Goal: Information Seeking & Learning: Learn about a topic

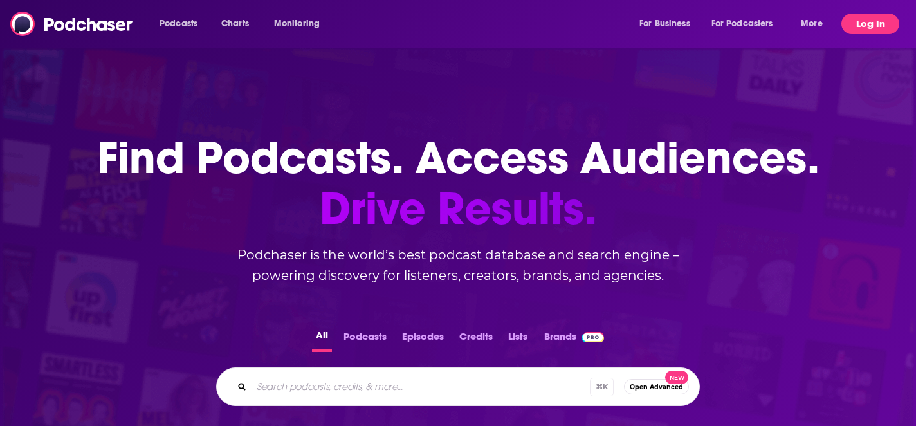
click at [871, 26] on button "Log In" at bounding box center [871, 24] width 58 height 21
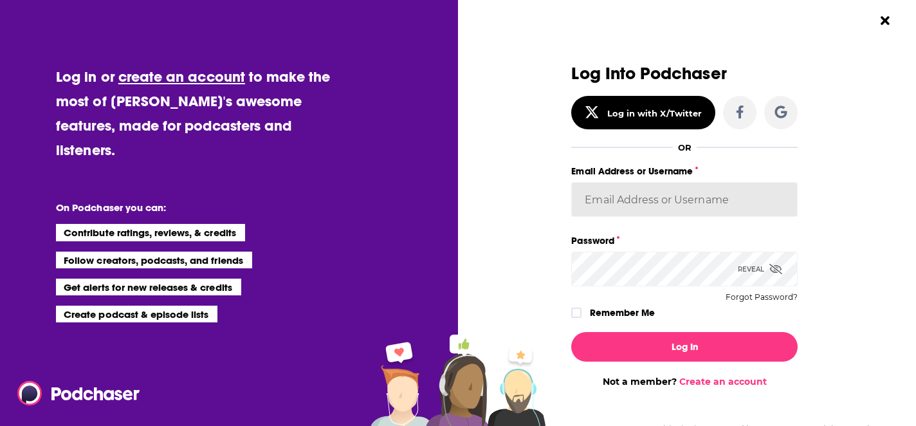
click at [705, 200] on input "Email Address or Username" at bounding box center [684, 199] width 227 height 35
click at [713, 204] on input "Email Address or Username" at bounding box center [684, 199] width 227 height 35
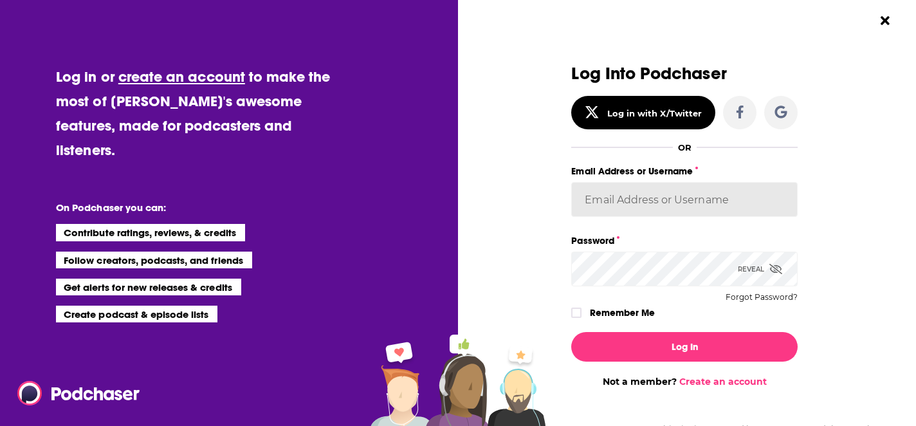
click at [716, 198] on input "Email Address or Username" at bounding box center [684, 199] width 227 height 35
type input "[PERSON_NAME][EMAIL_ADDRESS][DOMAIN_NAME]"
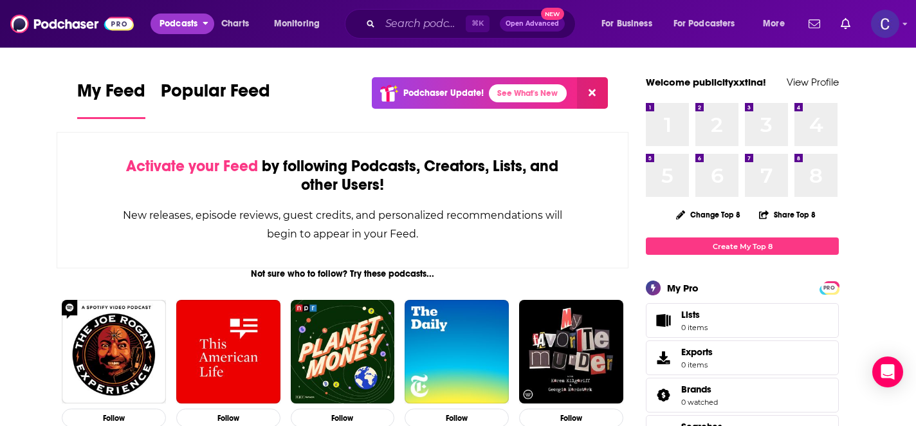
click at [171, 21] on span "Podcasts" at bounding box center [179, 24] width 38 height 18
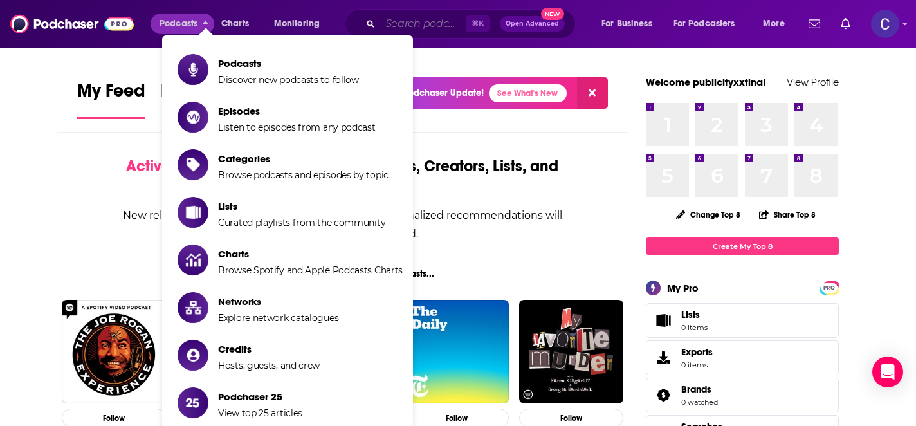
click at [405, 26] on input "Search podcasts, credits, & more..." at bounding box center [423, 24] width 86 height 21
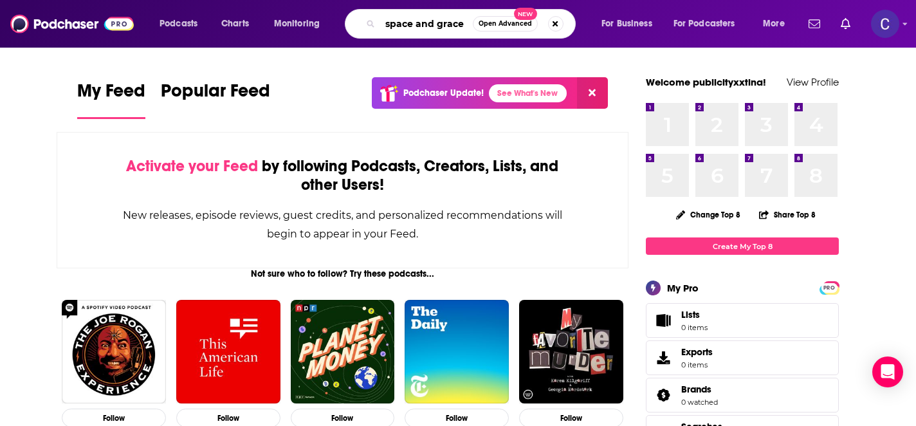
type input "space and grace"
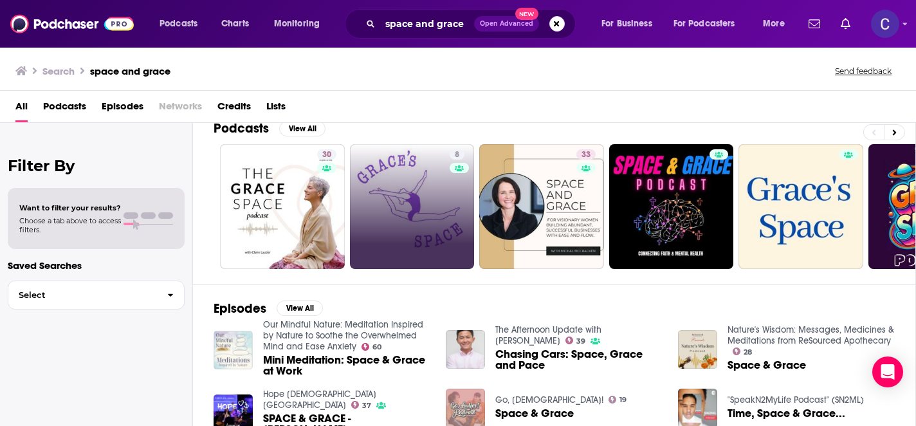
scroll to position [22, 0]
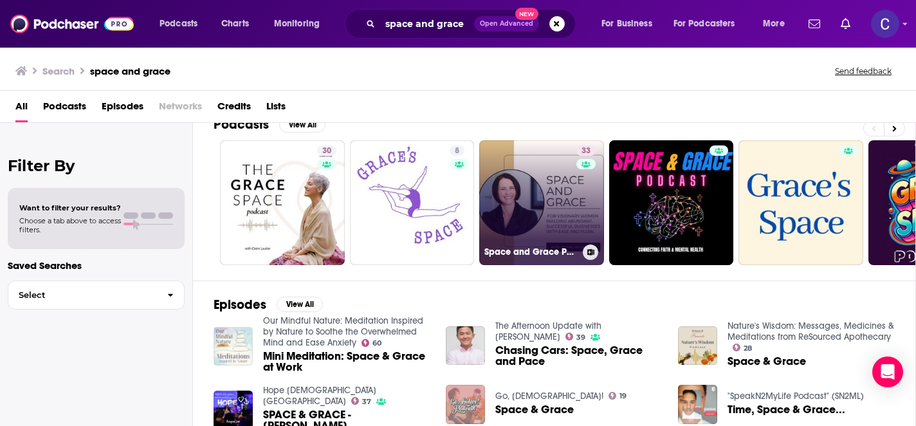
click at [562, 185] on link "33 Space and Grace Podcast – Abundant Business Without Burnout" at bounding box center [541, 202] width 125 height 125
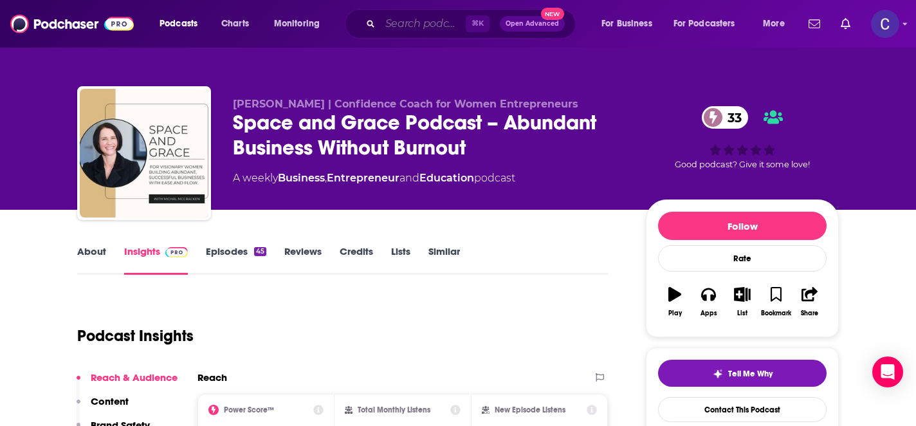
click at [424, 25] on input "Search podcasts, credits, & more..." at bounding box center [423, 24] width 86 height 21
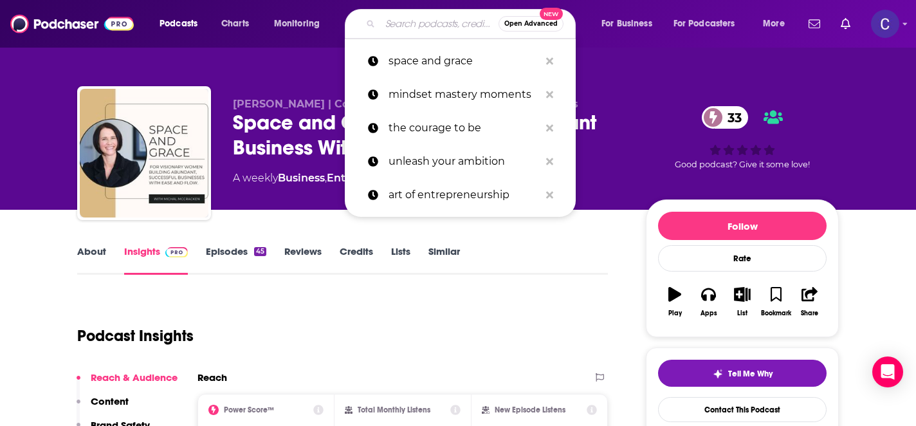
paste input "Wellness Mind Body Soul"
type input "Wellness Mind Body Soul"
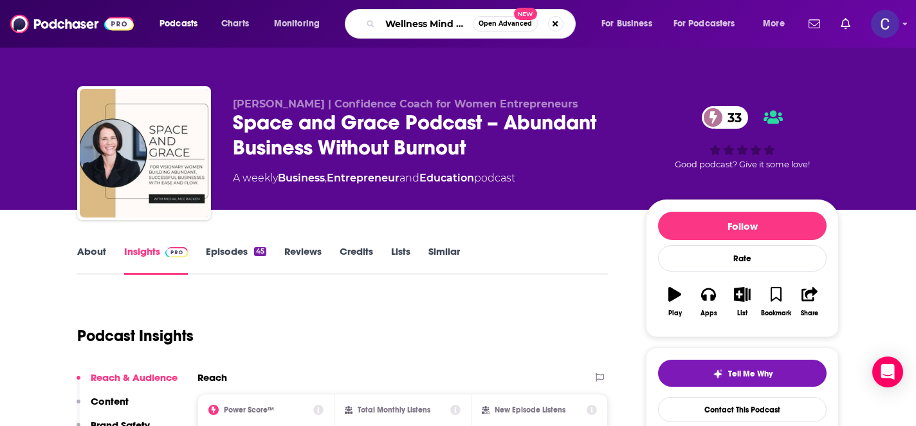
scroll to position [0, 38]
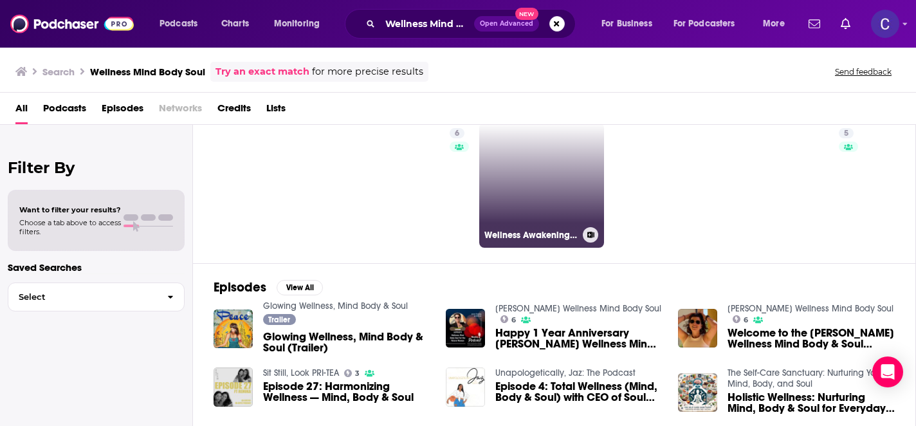
scroll to position [33, 0]
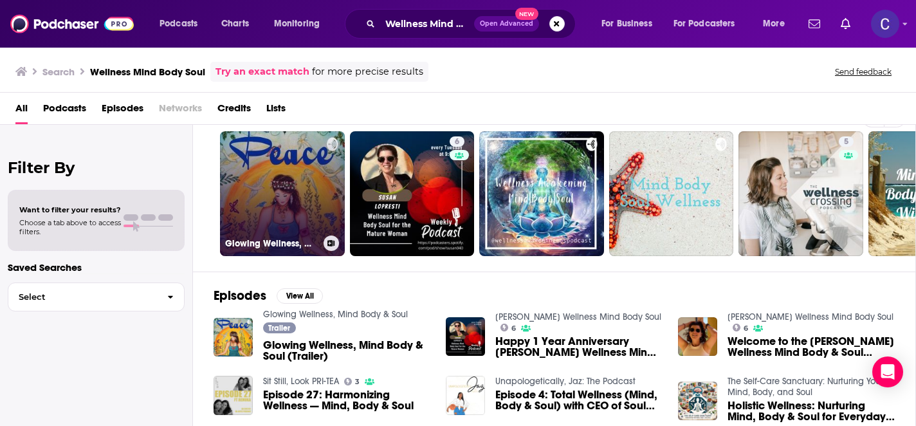
click at [313, 185] on link "Glowing Wellness, Mind Body & Soul" at bounding box center [282, 193] width 125 height 125
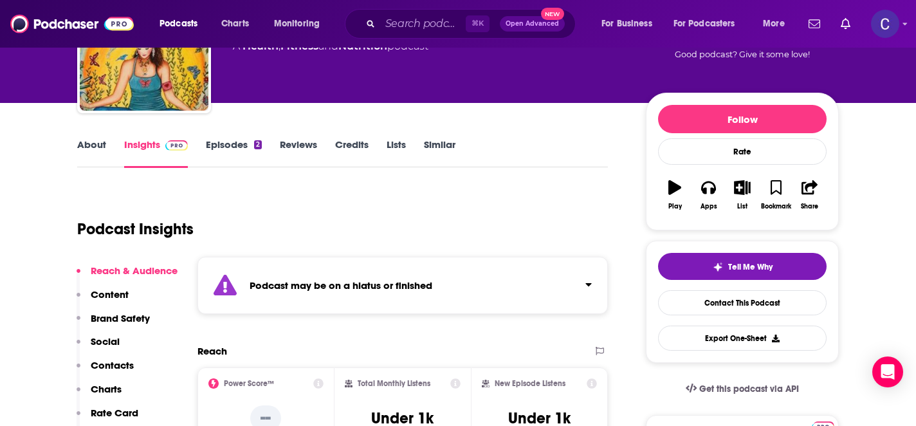
scroll to position [112, 0]
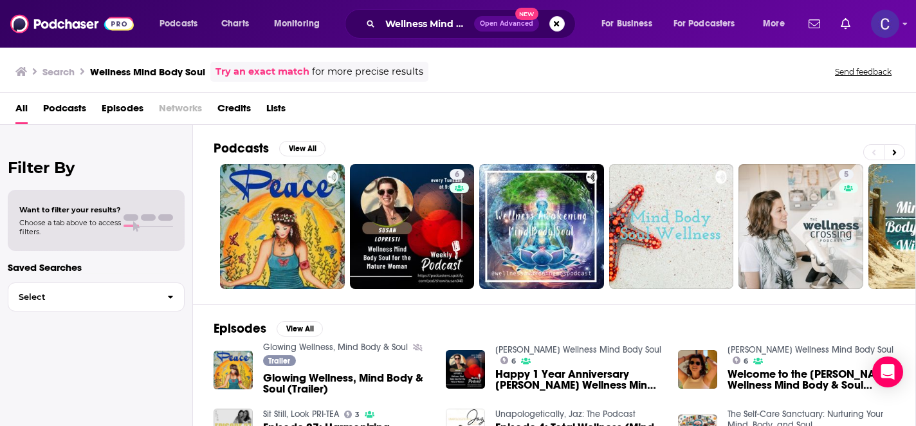
scroll to position [59, 0]
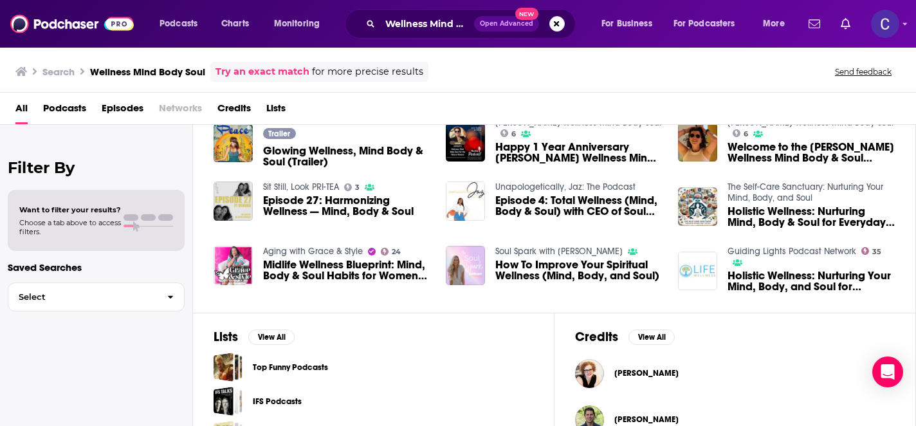
scroll to position [209, 0]
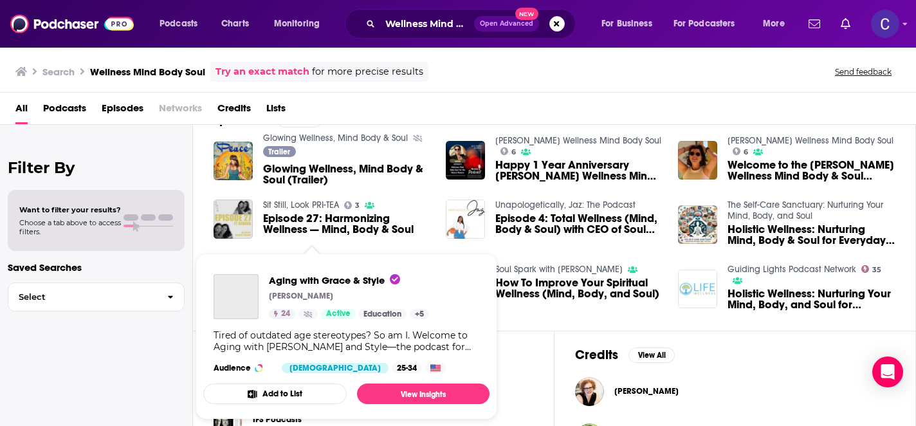
click at [342, 268] on div "Aging with Grace & Style [PERSON_NAME] 24 Active Education + 5 Tired of outdate…" at bounding box center [346, 324] width 286 height 120
click at [344, 280] on span "Aging with Grace & Style" at bounding box center [334, 280] width 131 height 12
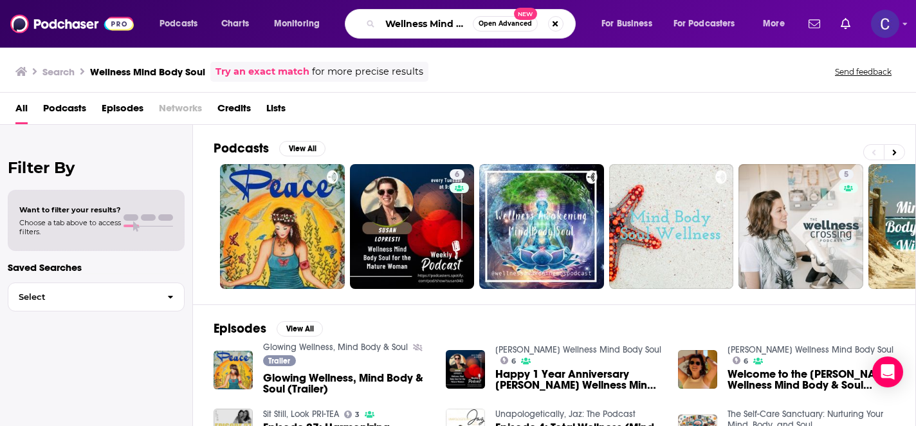
click at [403, 24] on input "Wellness Mind Body Soul" at bounding box center [426, 24] width 93 height 21
click at [555, 24] on button "Search podcasts, credits, & more..." at bounding box center [555, 23] width 15 height 15
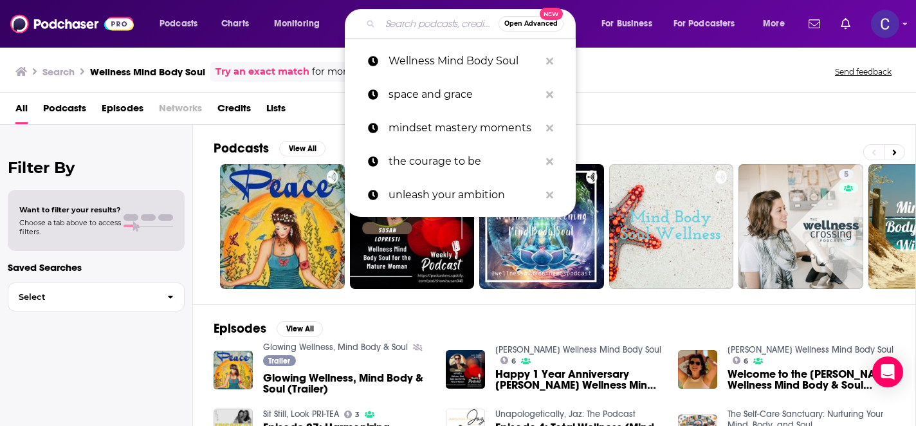
paste input "Glow Up Gyrl"
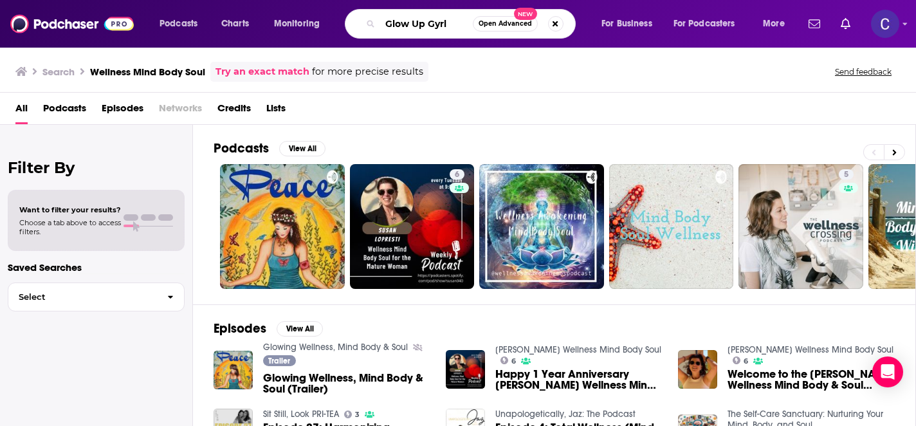
type input "Glow Up Gyrl"
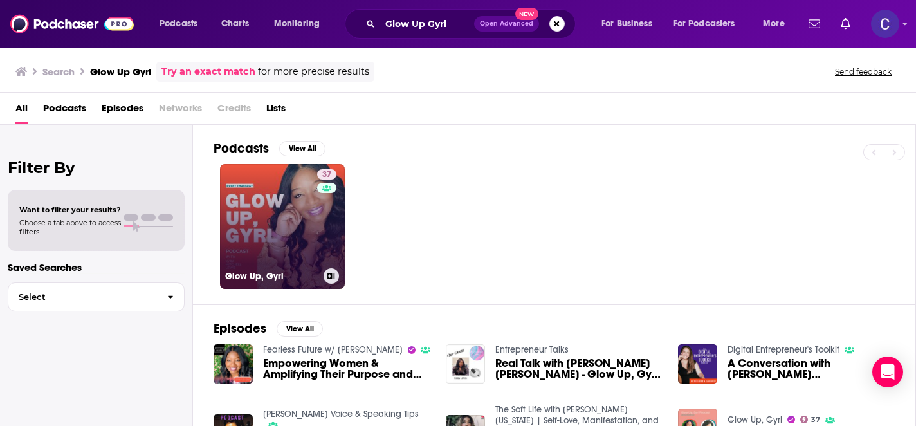
click at [297, 230] on link "37 Glow Up, Gyrl" at bounding box center [282, 226] width 125 height 125
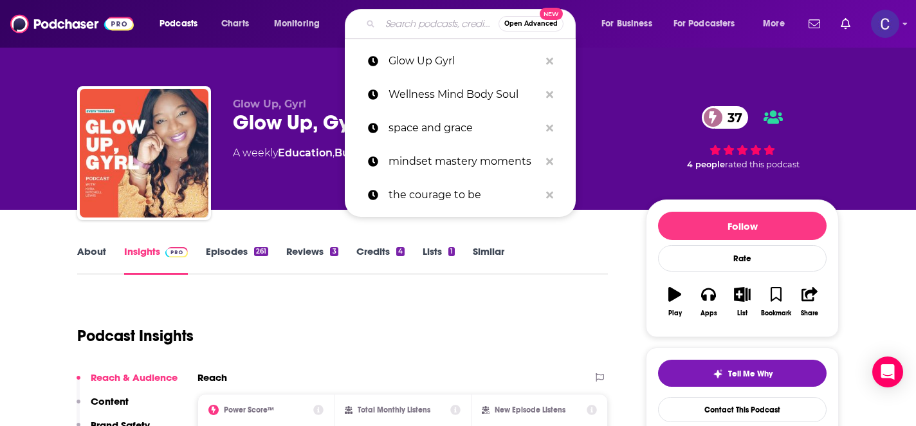
click at [425, 22] on input "Search podcasts, credits, & more..." at bounding box center [439, 24] width 118 height 21
paste input "Midlife Magic"
type input "Midlife Magic"
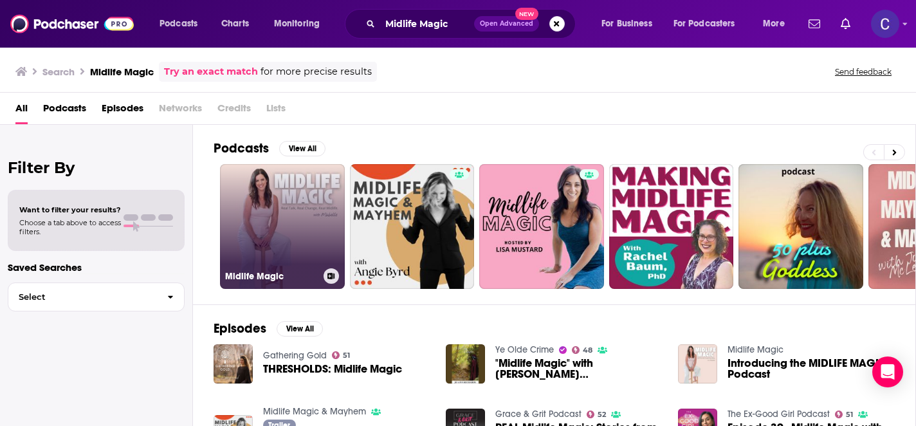
click at [315, 232] on link "Midlife Magic" at bounding box center [282, 226] width 125 height 125
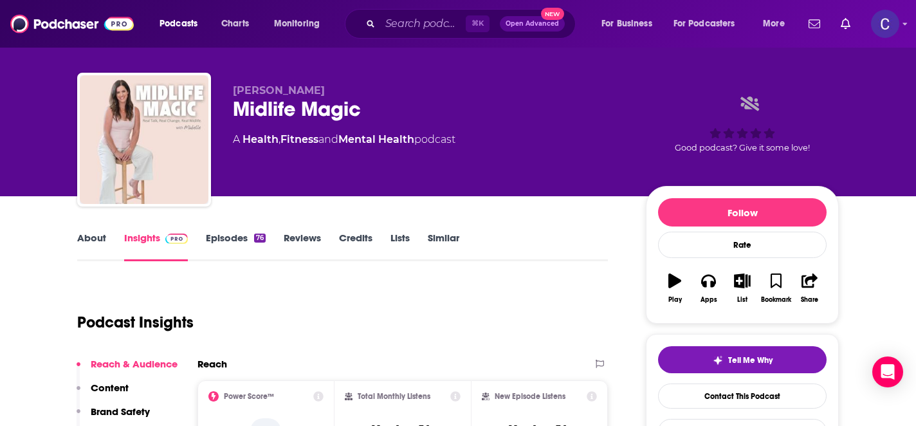
scroll to position [15, 0]
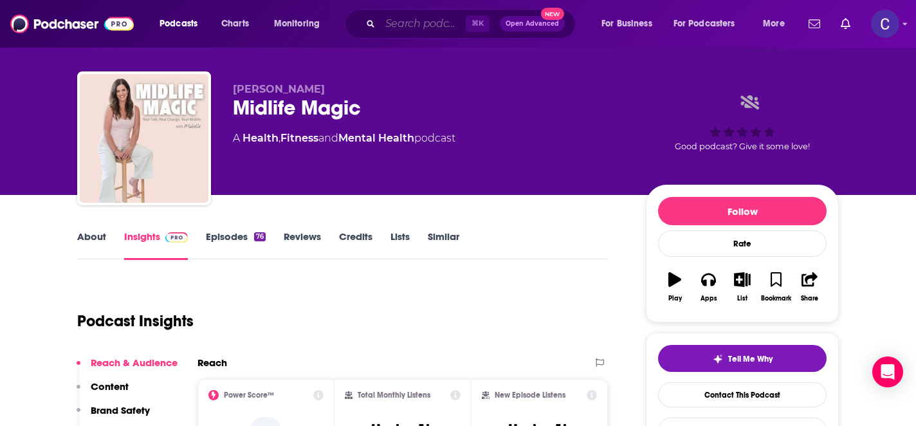
click at [410, 23] on input "Search podcasts, credits, & more..." at bounding box center [423, 24] width 86 height 21
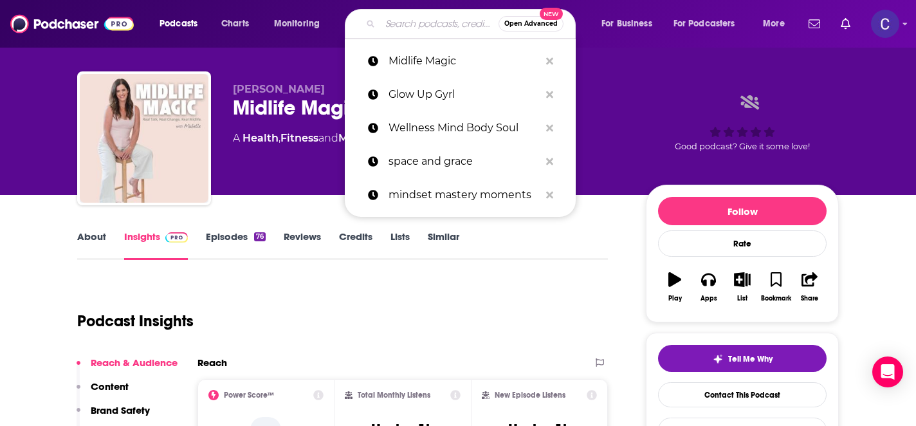
paste input "The Conscious Love Show"
type input "The Conscious Love Show"
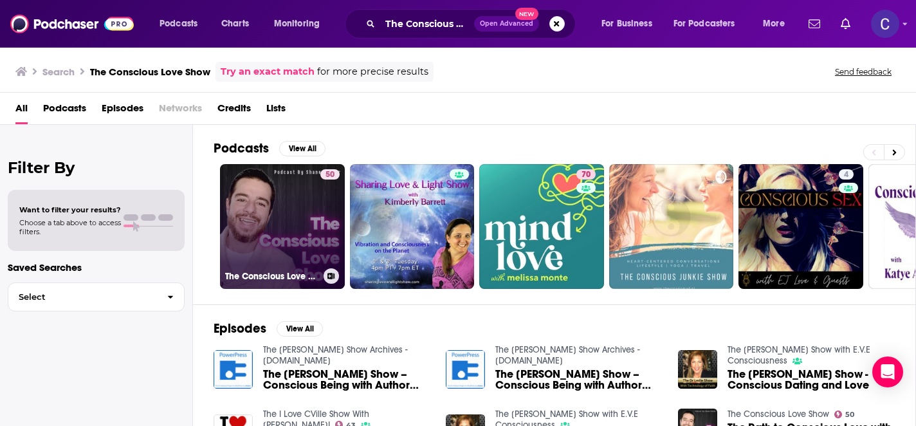
click at [282, 221] on link "50 The Conscious Love Show" at bounding box center [282, 226] width 125 height 125
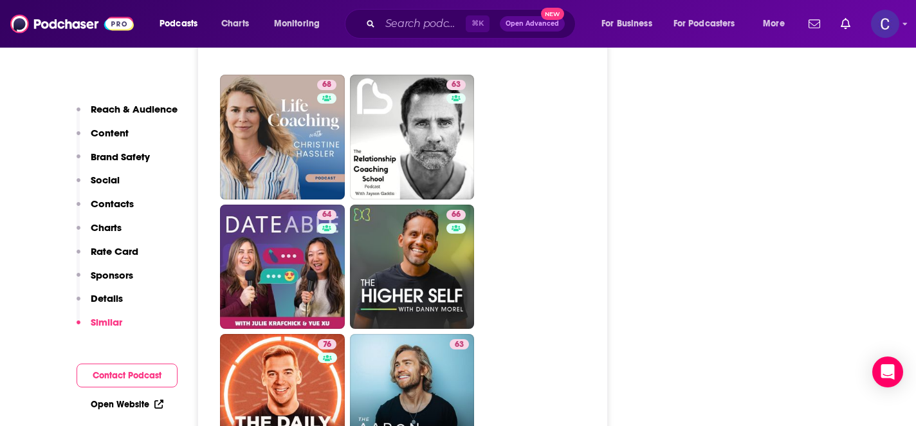
scroll to position [2803, 0]
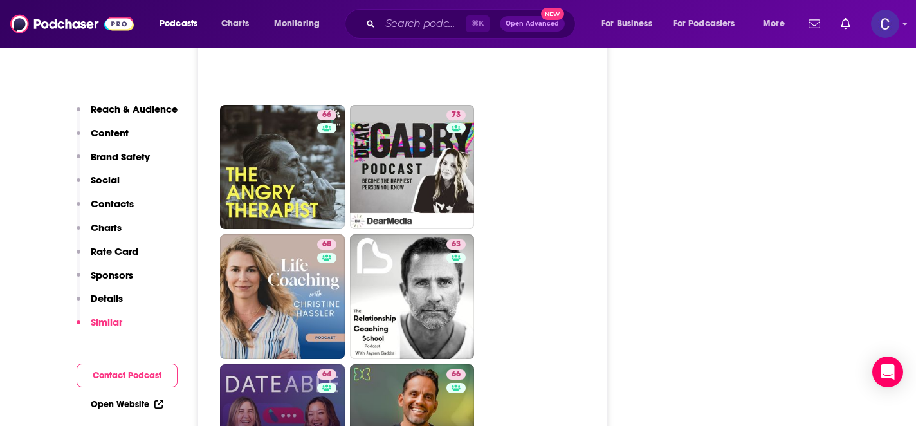
click at [299, 375] on link "64 Dateable: Your insider's look into modern dating and relationships" at bounding box center [282, 426] width 125 height 125
type input "[URL][DOMAIN_NAME]"
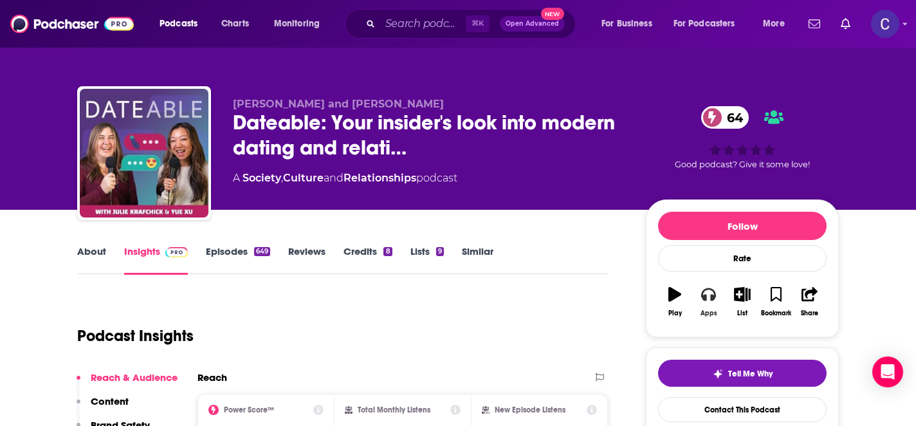
click at [712, 293] on icon "button" at bounding box center [708, 294] width 14 height 14
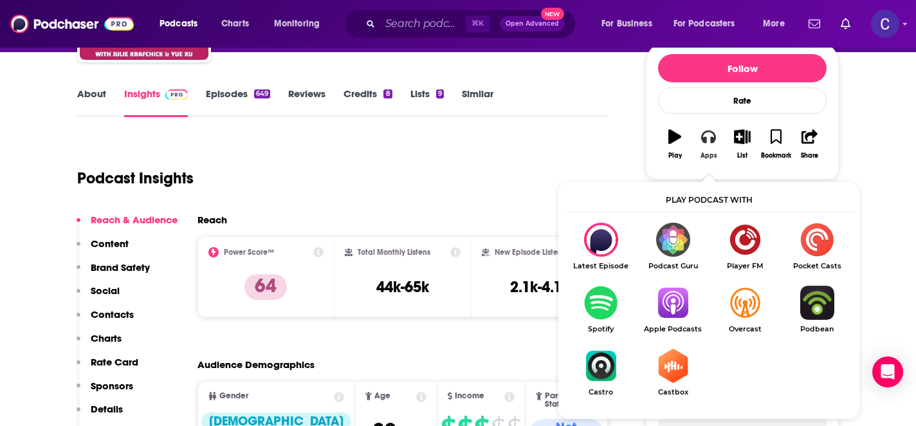
scroll to position [165, 0]
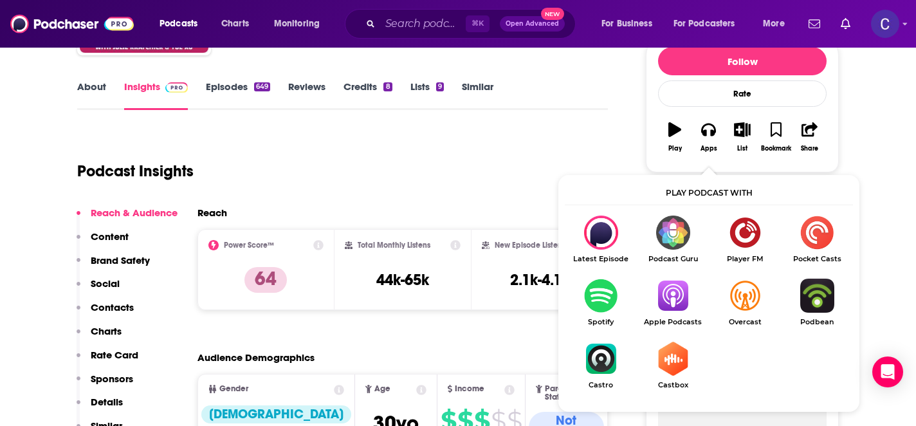
click at [674, 284] on img "Show Listen On dropdown" at bounding box center [673, 296] width 72 height 34
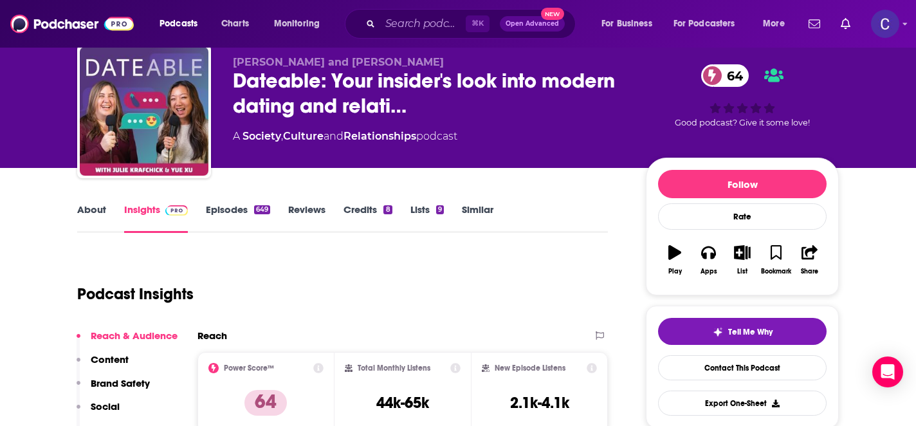
scroll to position [0, 0]
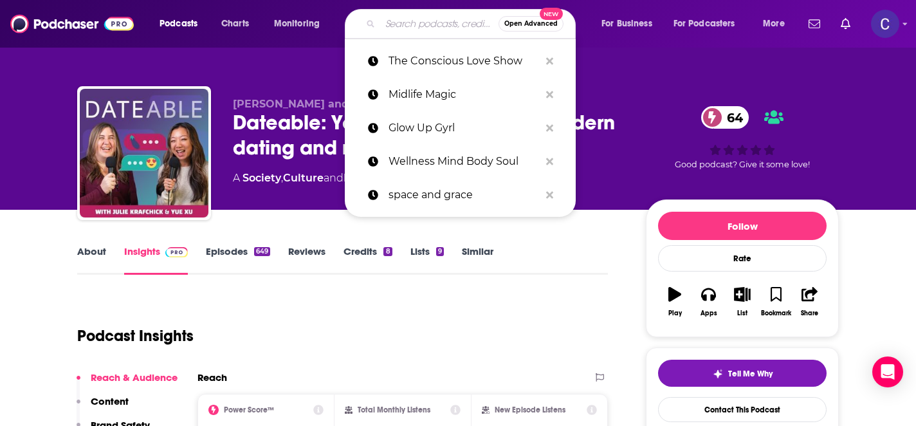
click at [407, 23] on input "Search podcasts, credits, & more..." at bounding box center [439, 24] width 118 height 21
paste input "Forgive Yourself"
type input "Forgive Yourself"
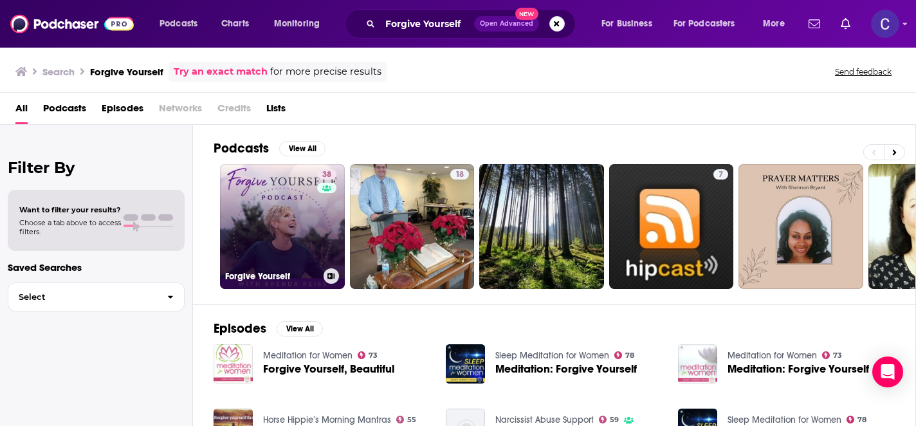
click at [292, 225] on link "38 Forgive Yourself" at bounding box center [282, 226] width 125 height 125
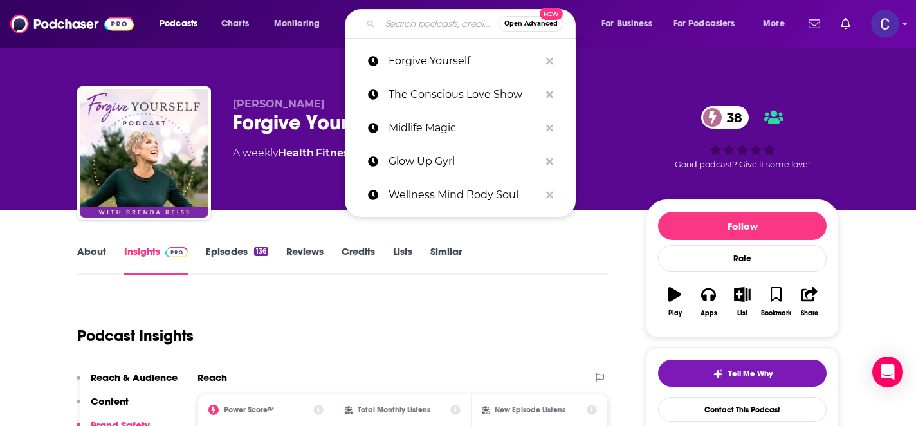
click at [427, 24] on input "Search podcasts, credits, & more..." at bounding box center [439, 24] width 118 height 21
paste input "Bump In The Road"
type input "Bump In The Road"
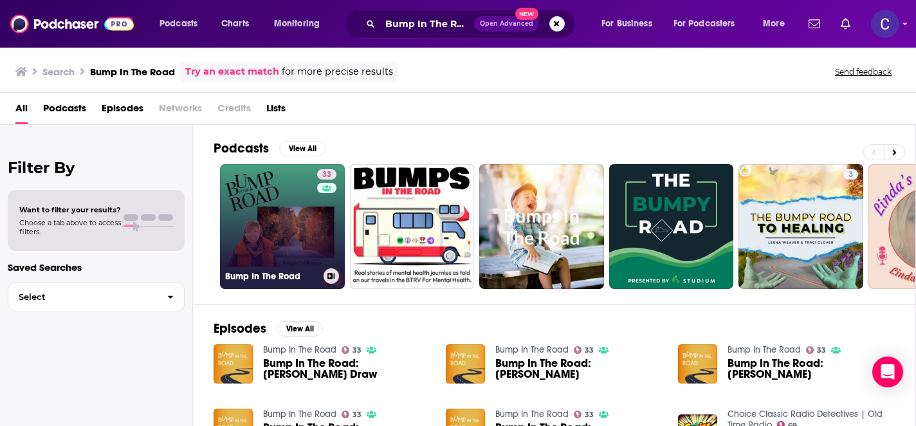
click at [283, 202] on link "33 Bump In The Road" at bounding box center [282, 226] width 125 height 125
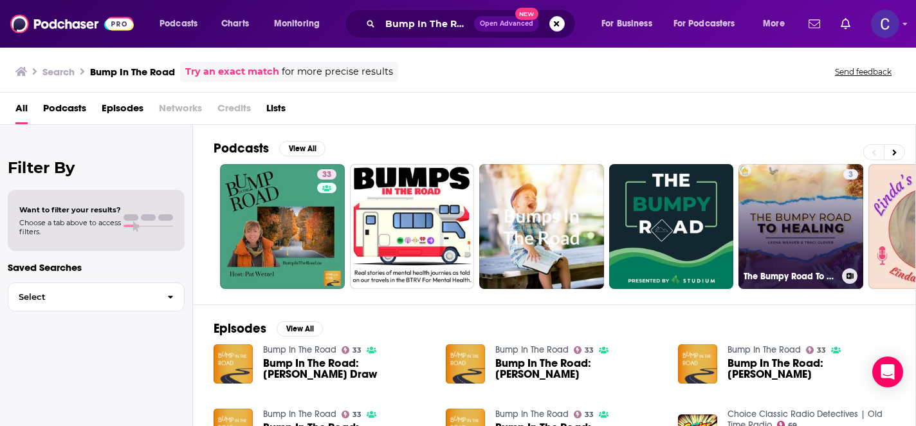
click at [785, 243] on link "3 The Bumpy Road To Healing" at bounding box center [801, 226] width 125 height 125
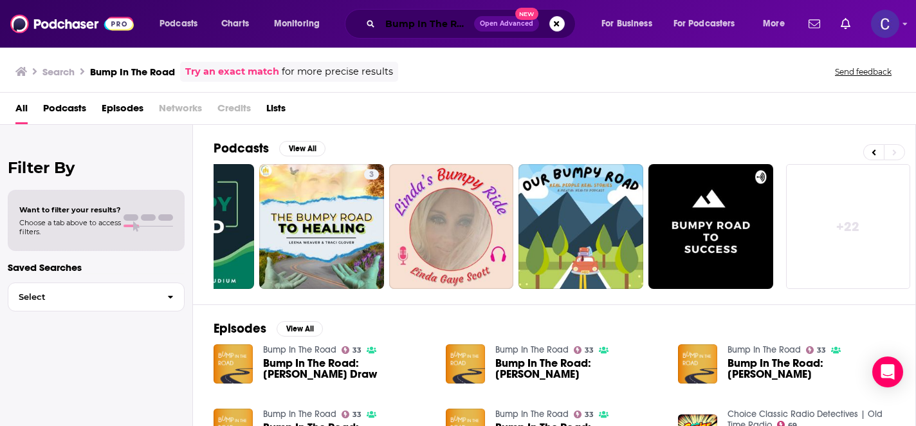
click at [444, 32] on input "Bump In The Road" at bounding box center [427, 24] width 94 height 21
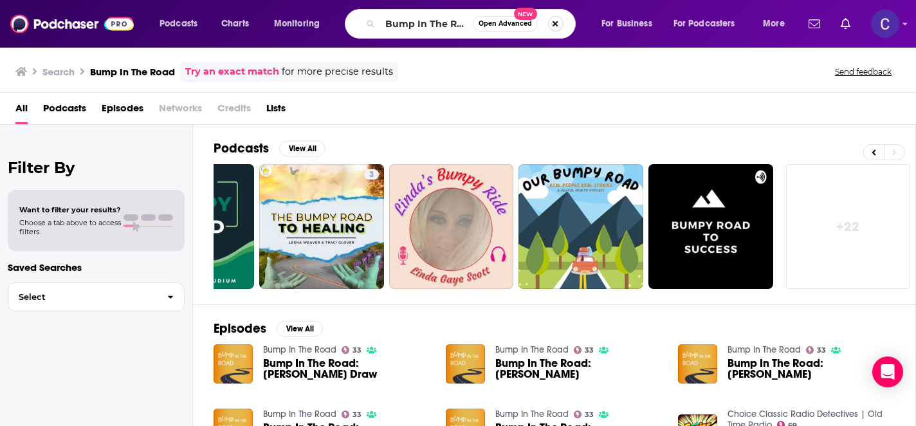
click at [553, 24] on button "Search podcasts, credits, & more..." at bounding box center [555, 23] width 15 height 15
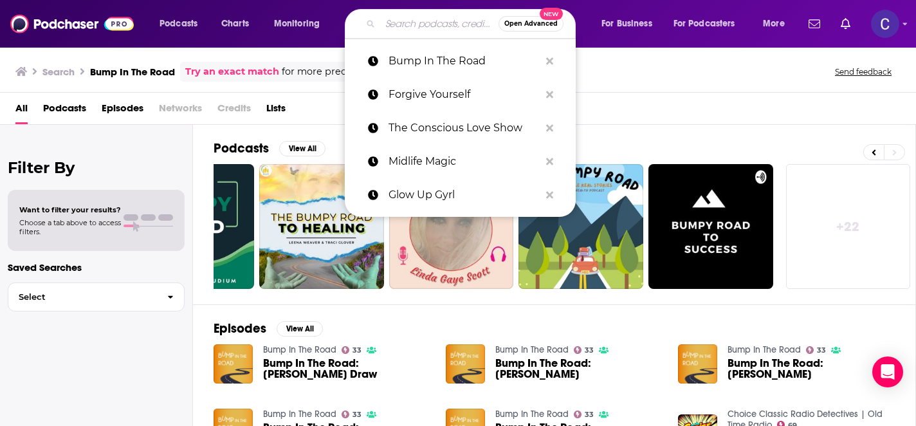
paste input "Spiritual Changemakers"
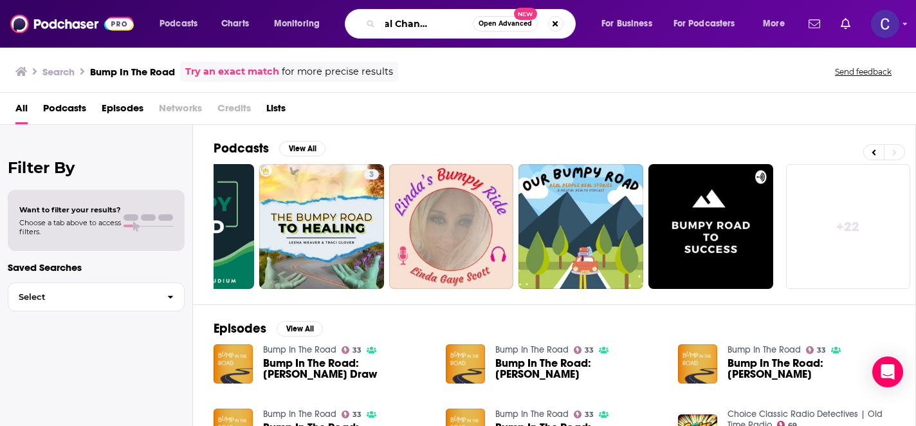
type input "Spiritual Changemakers"
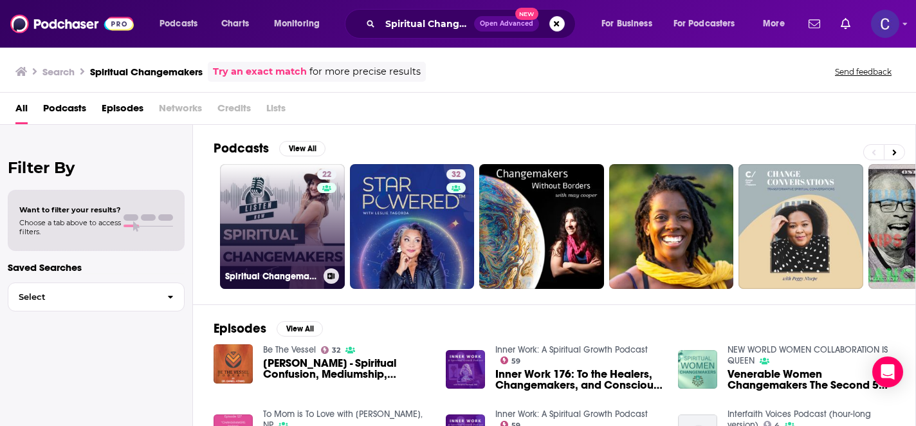
click at [288, 244] on link "22 Spiritual Changemakers" at bounding box center [282, 226] width 125 height 125
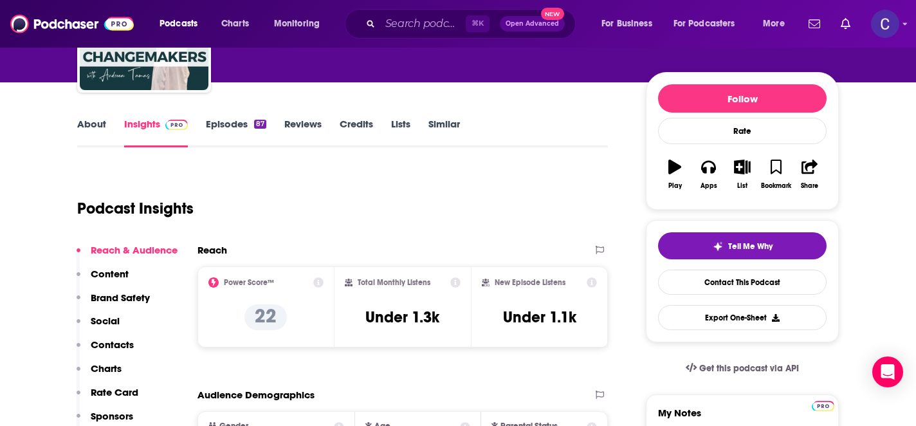
scroll to position [88, 0]
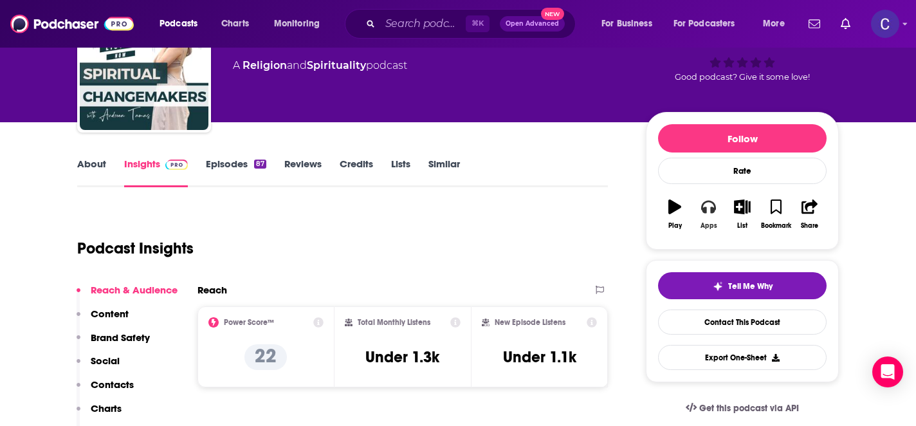
click at [710, 210] on icon "button" at bounding box center [708, 207] width 14 height 14
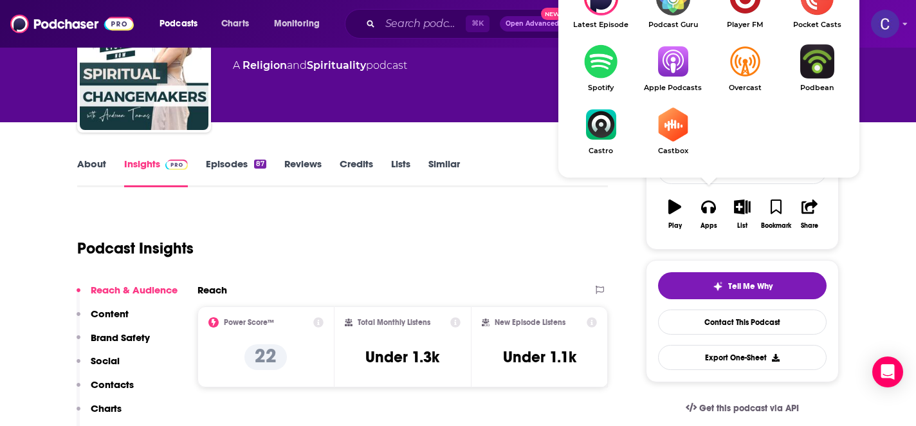
click at [674, 66] on img "Show Listen On dropdown" at bounding box center [673, 61] width 72 height 34
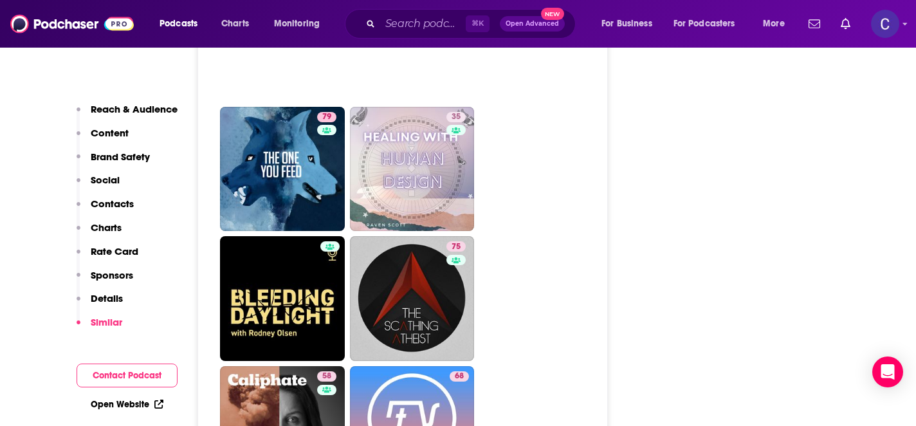
scroll to position [4495, 0]
